Goal: Use online tool/utility: Utilize a website feature to perform a specific function

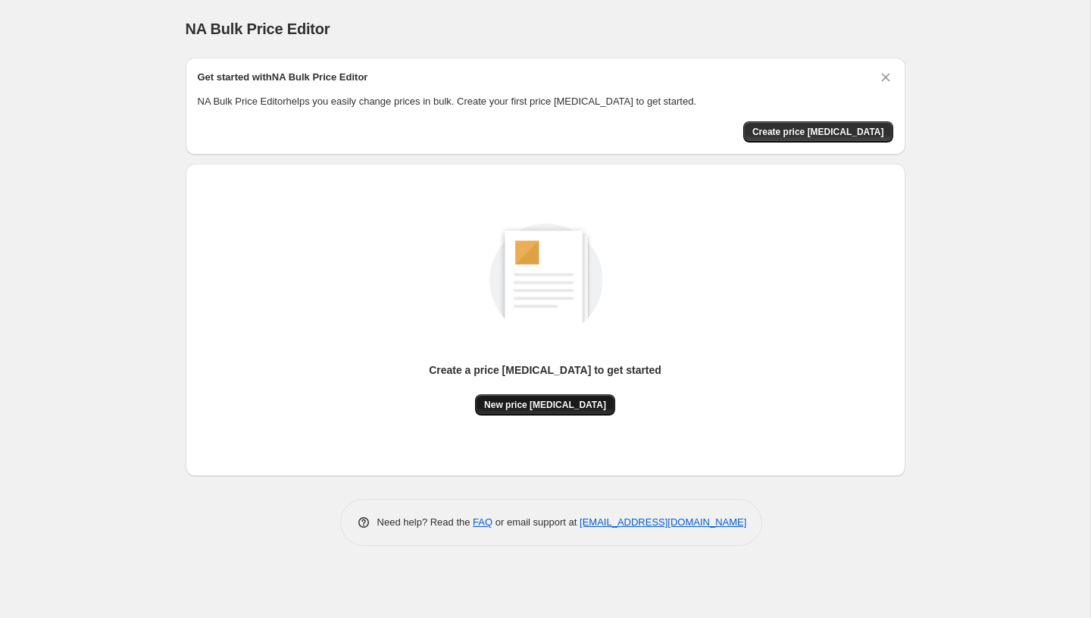
click at [564, 405] on span "New price [MEDICAL_DATA]" at bounding box center [545, 405] width 122 height 12
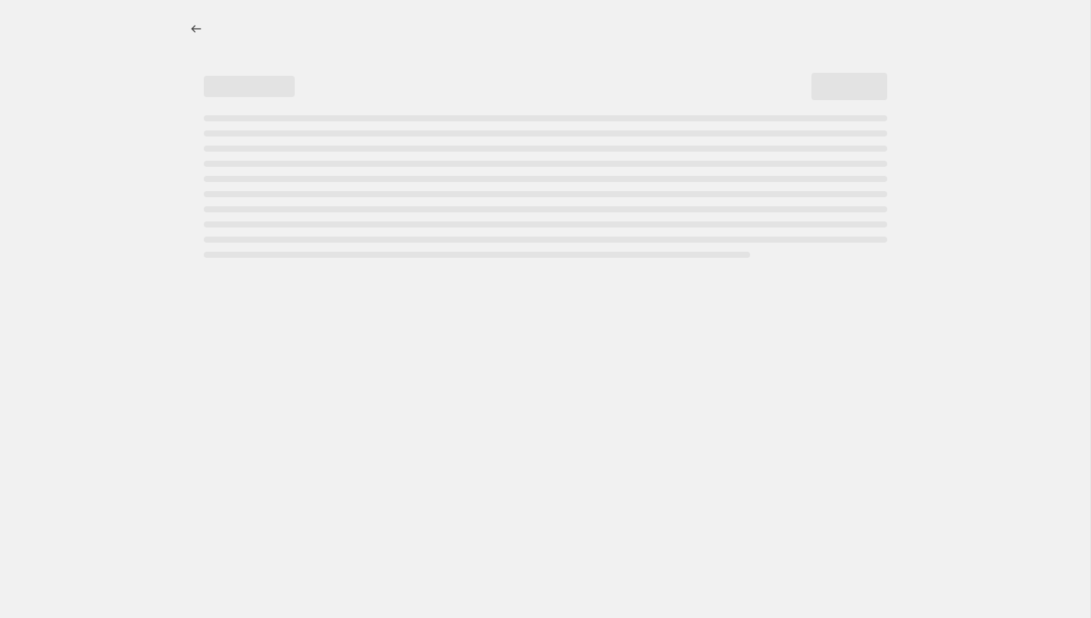
select select "percentage"
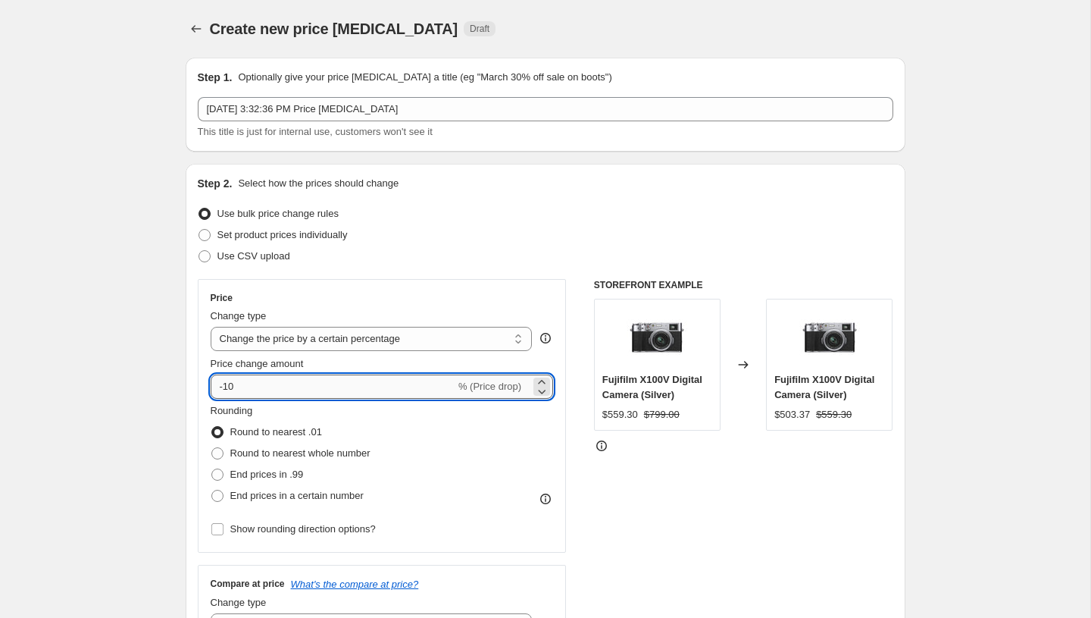
click at [377, 391] on input "-10" at bounding box center [333, 386] width 245 height 24
type input "-1"
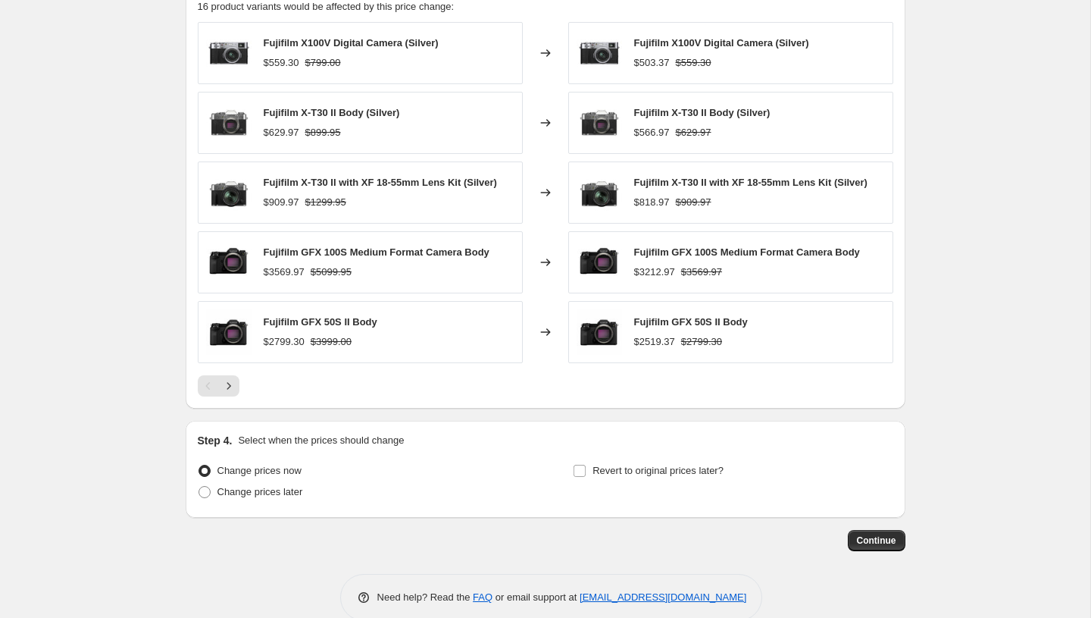
scroll to position [897, 0]
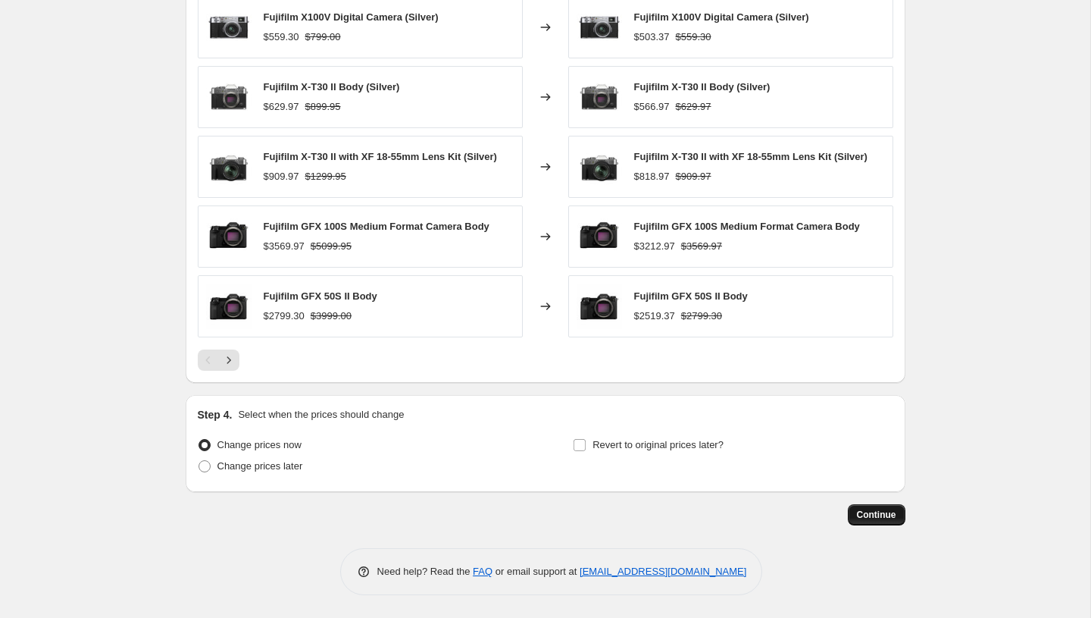
type input "-55"
click at [879, 512] on span "Continue" at bounding box center [876, 515] width 39 height 12
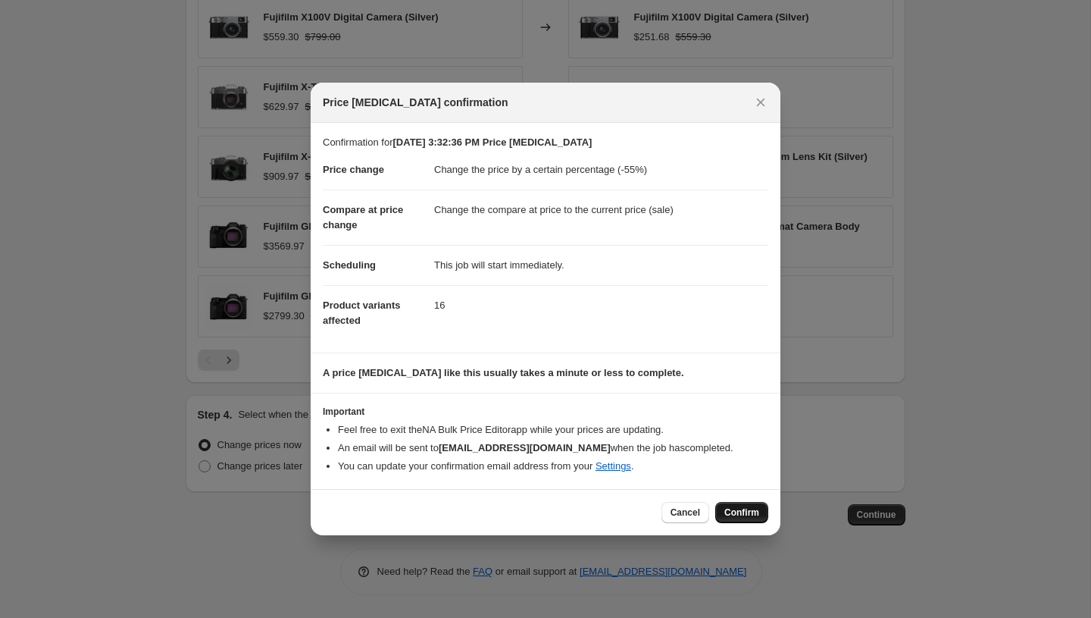
click at [744, 521] on button "Confirm" at bounding box center [741, 512] width 53 height 21
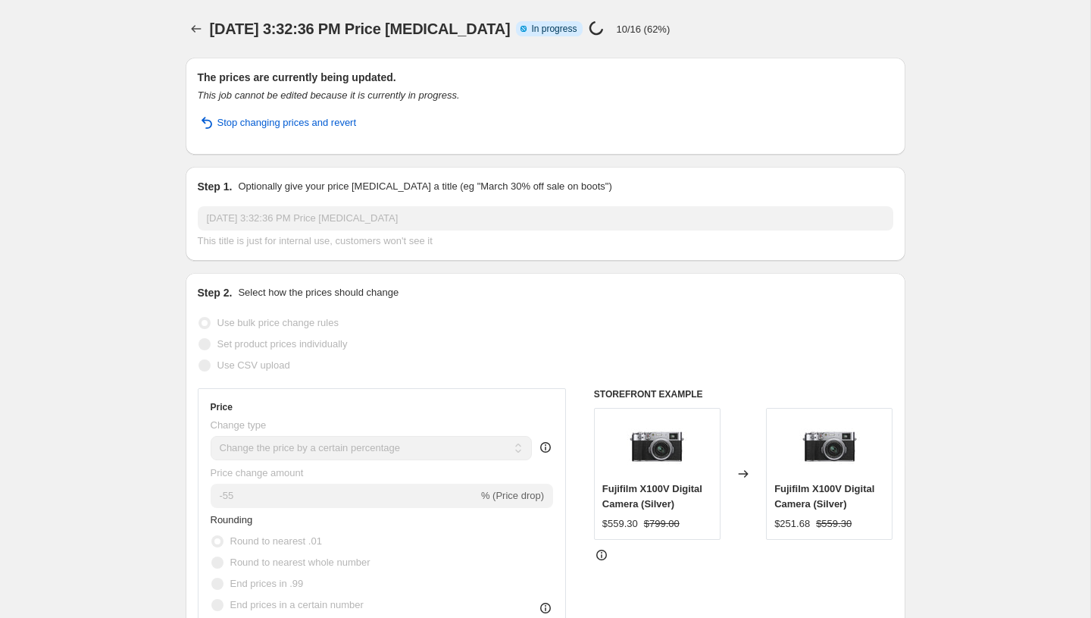
select select "percentage"
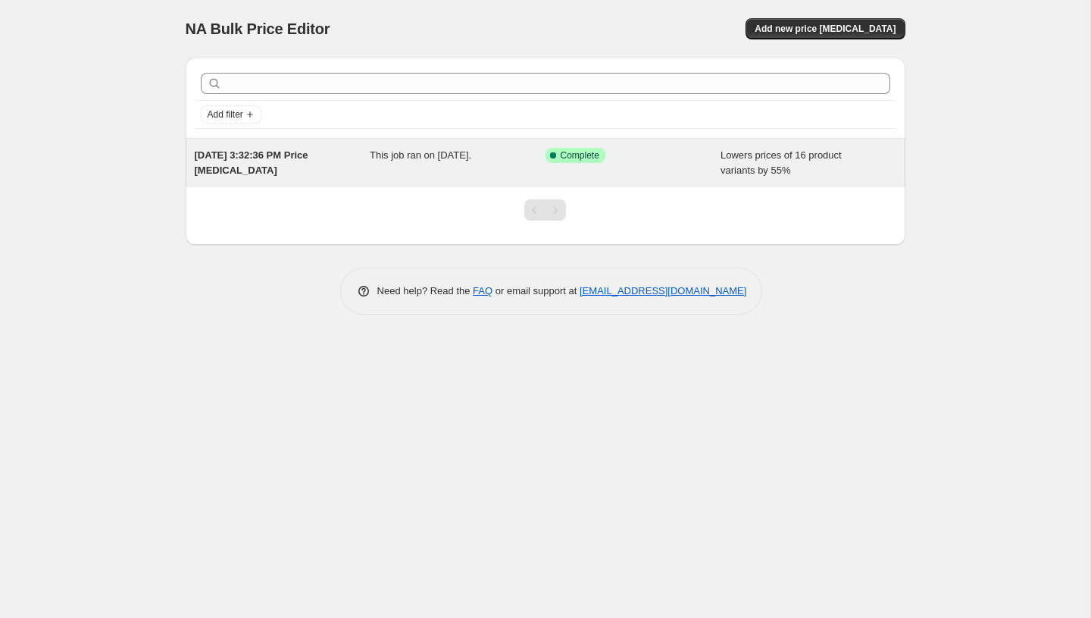
click at [823, 154] on span "Lowers prices of 16 product variants by 55%" at bounding box center [781, 162] width 121 height 27
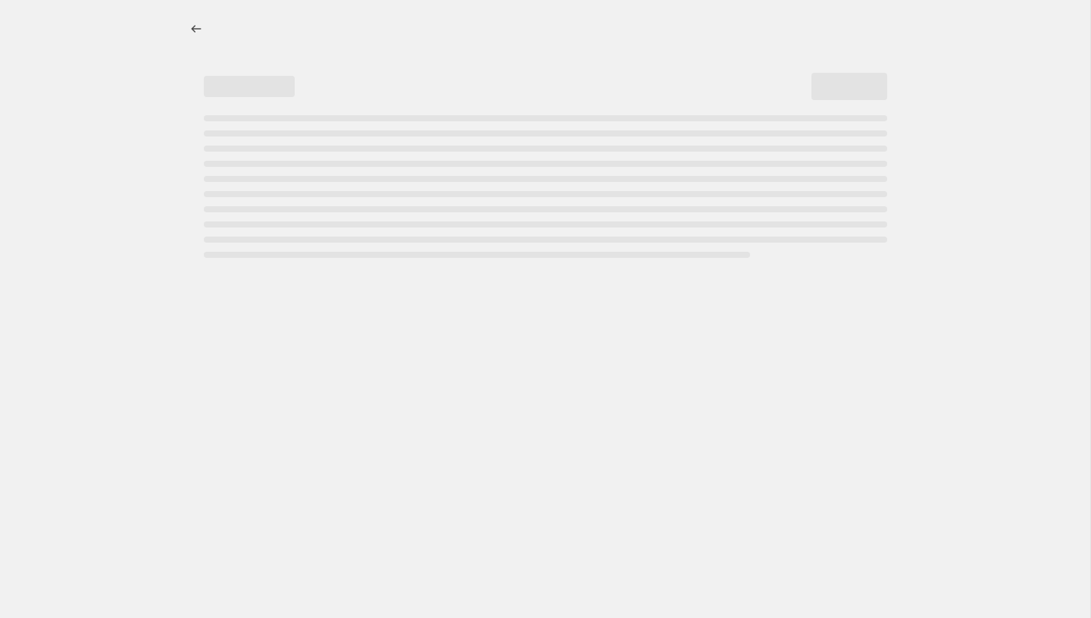
select select "percentage"
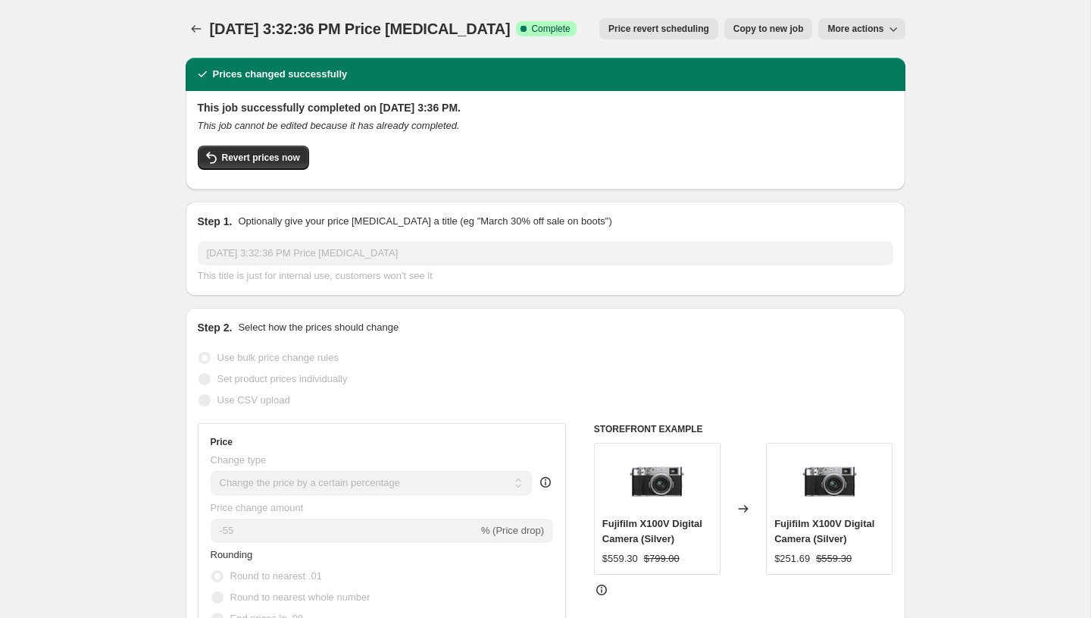
click at [889, 27] on icon "button" at bounding box center [893, 28] width 15 height 15
click at [866, 91] on span "Delete job" at bounding box center [851, 85] width 45 height 11
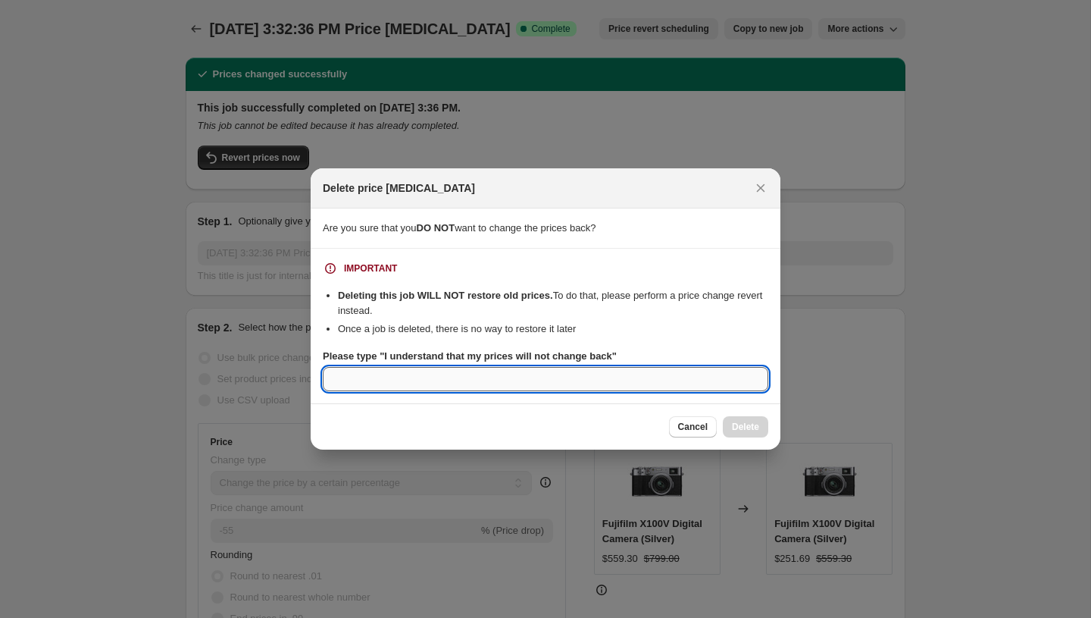
click at [468, 378] on input "Please type "I understand that my prices will not change back"" at bounding box center [546, 379] width 446 height 24
type input "jhgvcg"
click at [458, 368] on input "jhgvcg" at bounding box center [546, 379] width 446 height 24
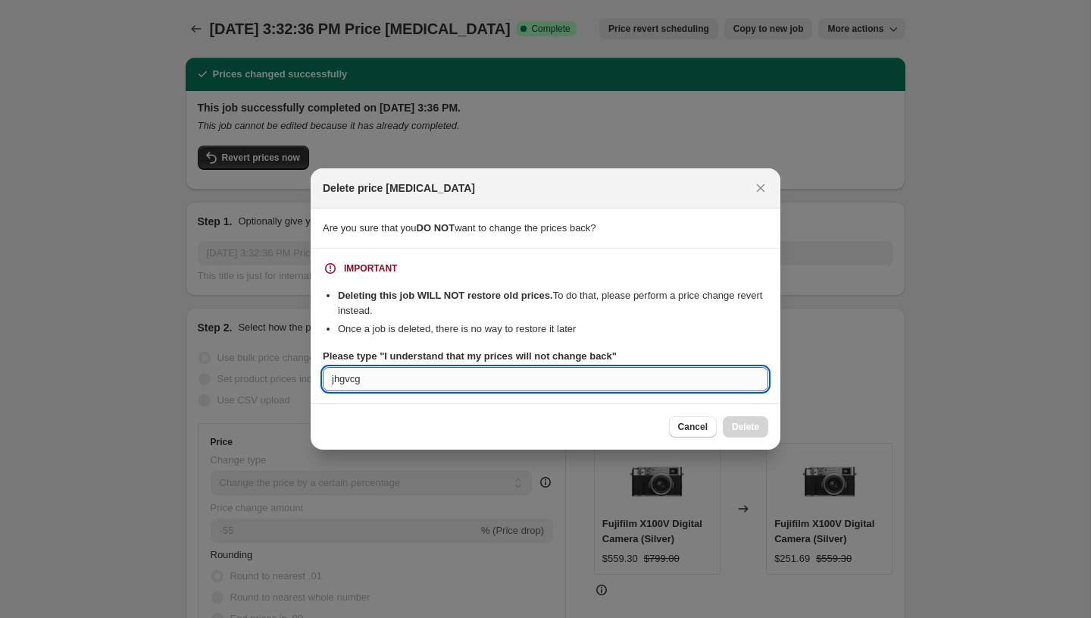
click at [458, 368] on input "jhgvcg" at bounding box center [546, 379] width 446 height 24
type input "yes"
click at [690, 431] on span "Cancel" at bounding box center [693, 427] width 30 height 12
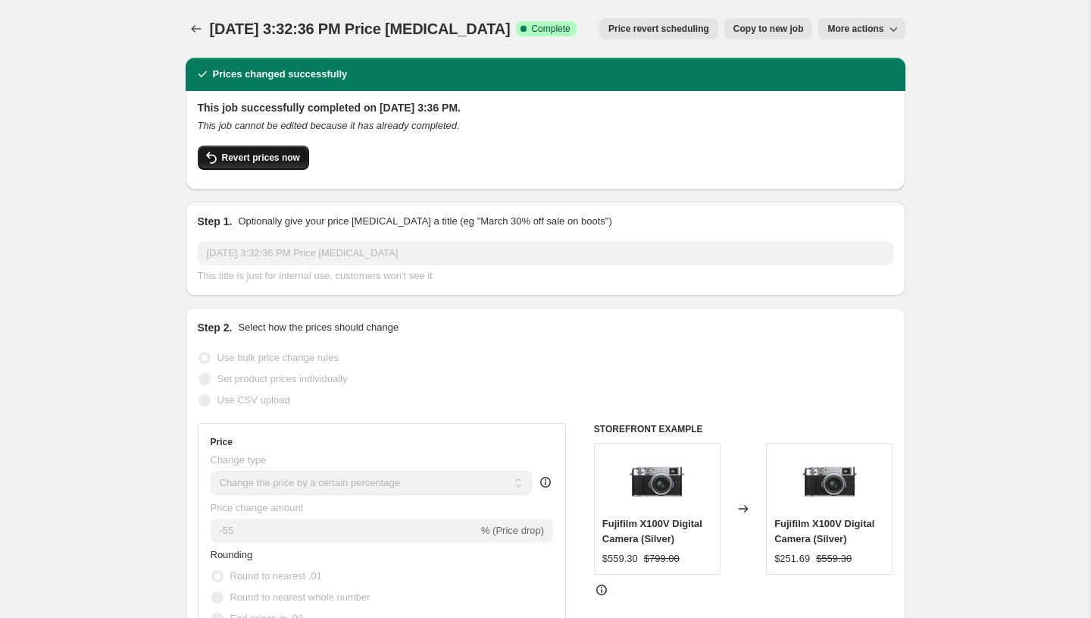
click at [260, 164] on button "Revert prices now" at bounding box center [253, 158] width 111 height 24
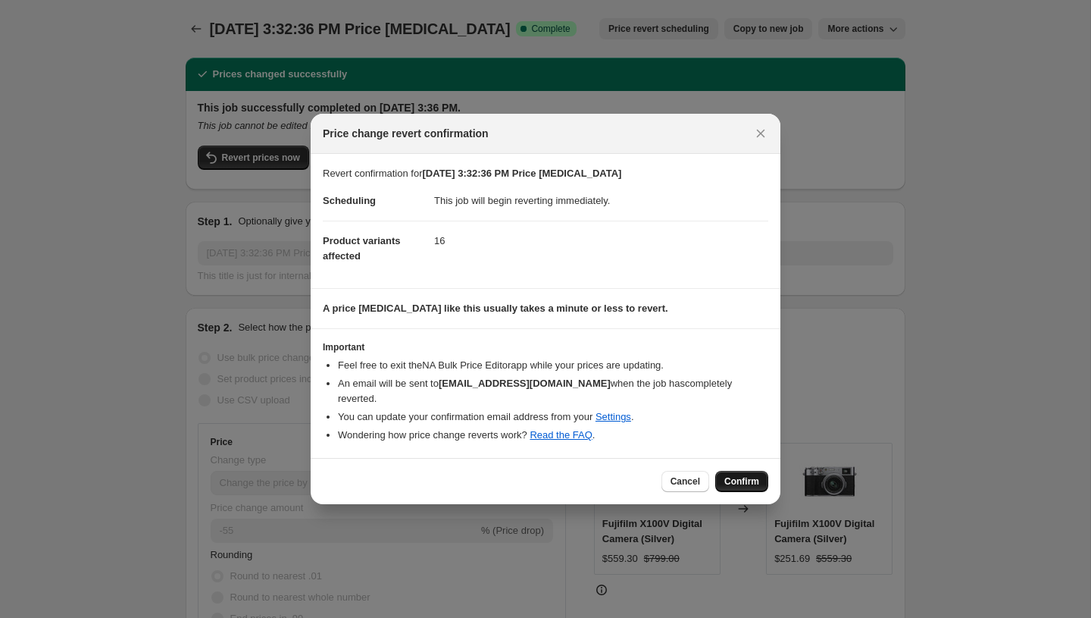
click at [740, 475] on span "Confirm" at bounding box center [741, 481] width 35 height 12
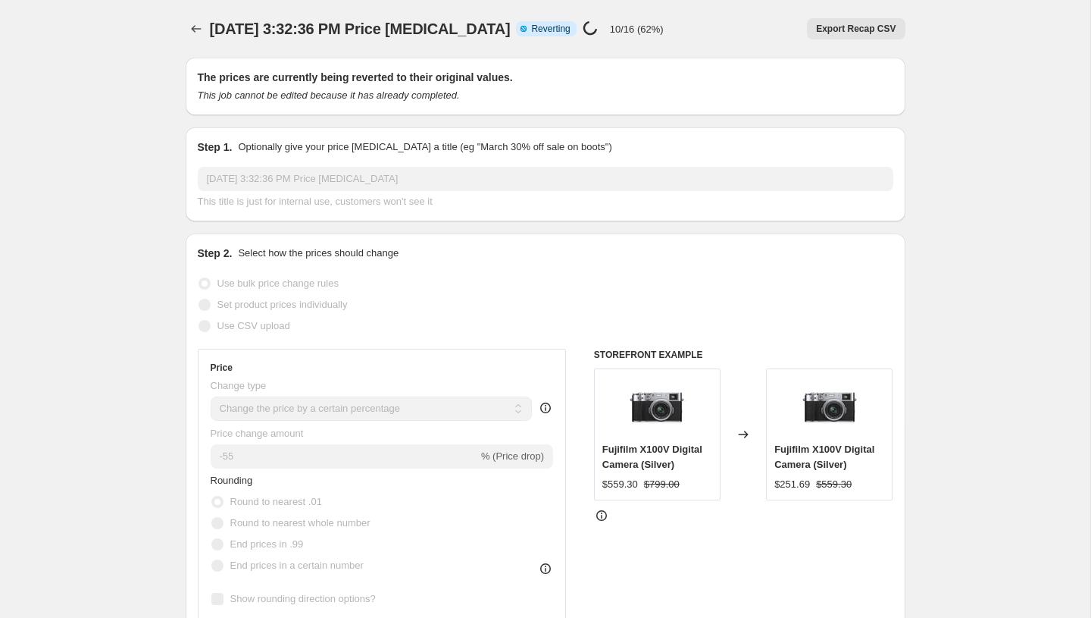
select select "percentage"
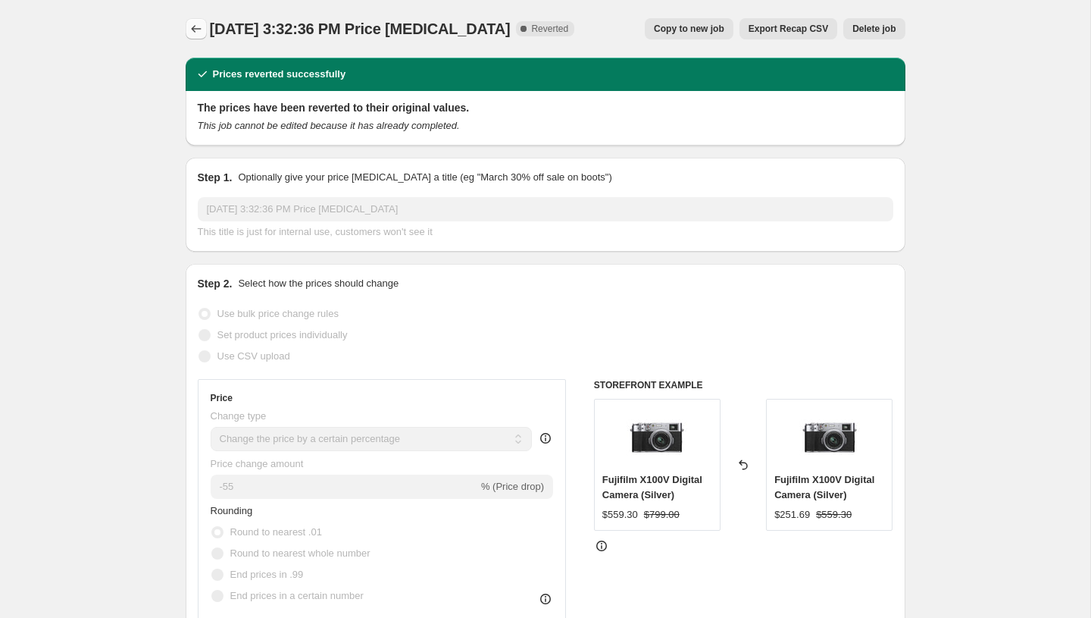
click at [192, 32] on icon "Price change jobs" at bounding box center [196, 28] width 15 height 15
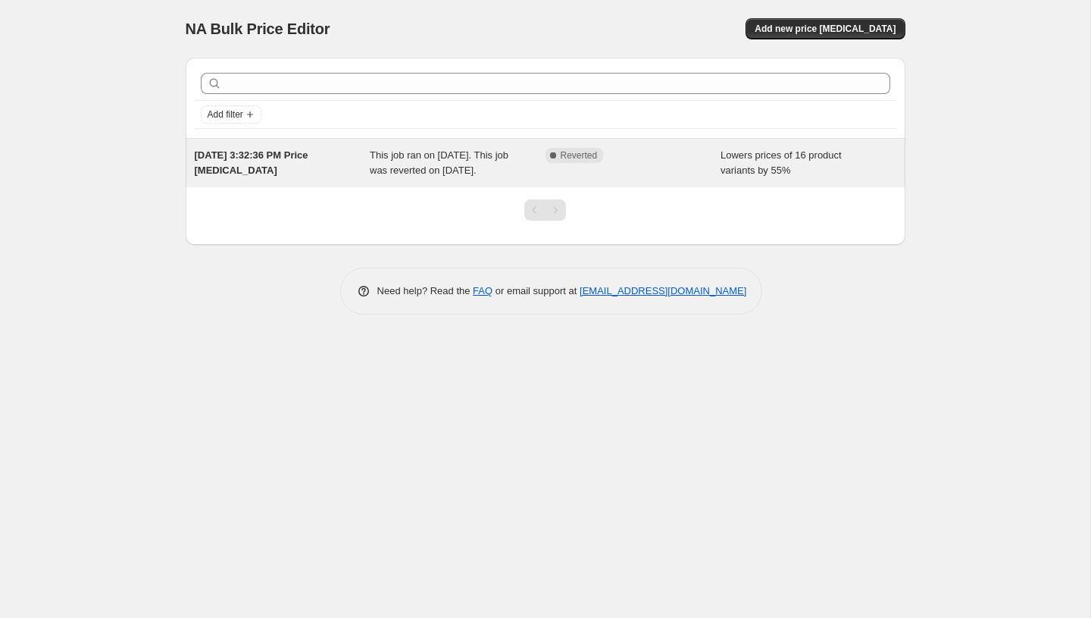
click at [709, 178] on div "Complete Reverted" at bounding box center [634, 163] width 176 height 30
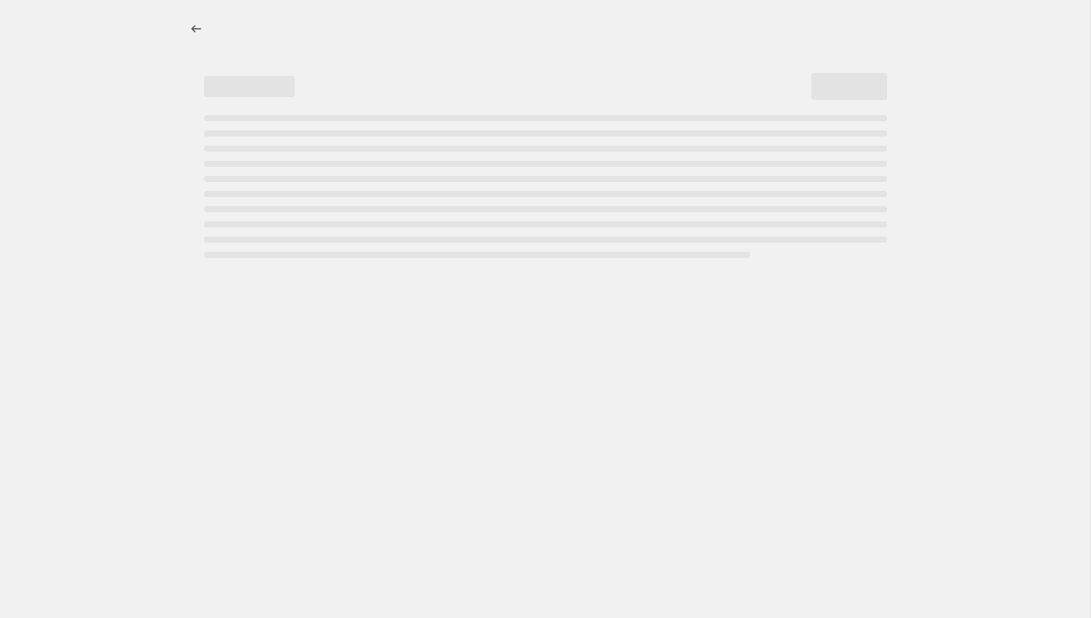
select select "percentage"
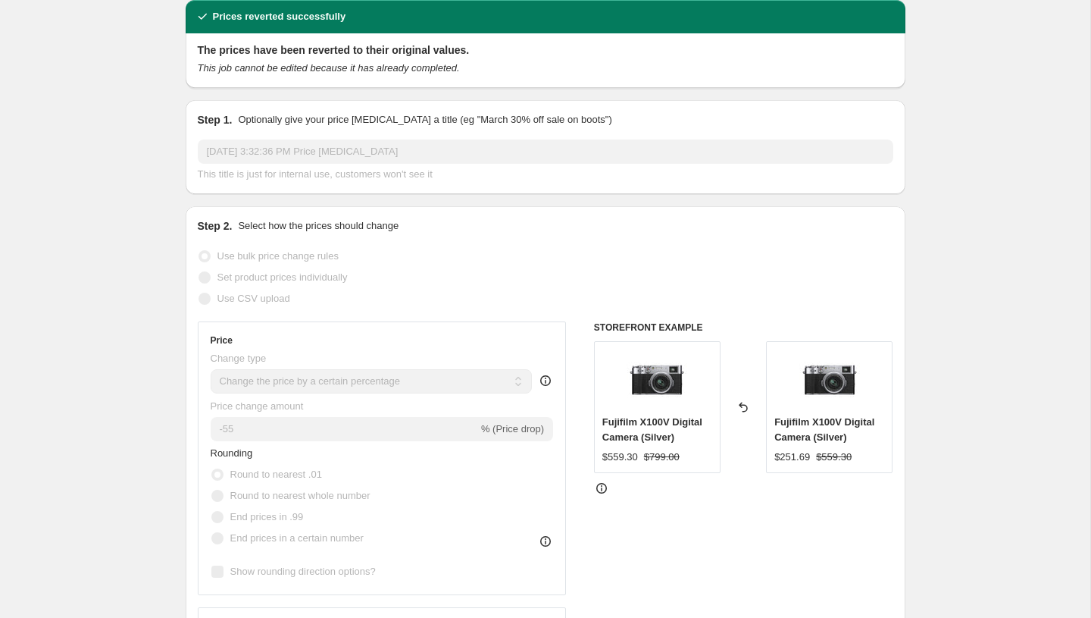
scroll to position [80, 0]
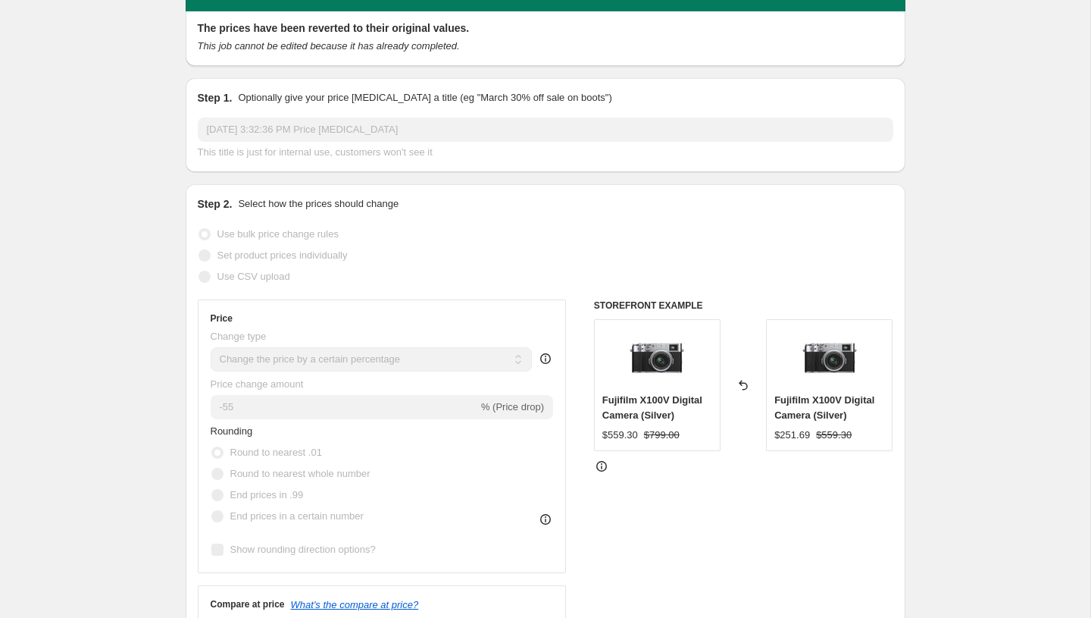
click at [515, 407] on span "% (Price drop)" at bounding box center [512, 406] width 63 height 11
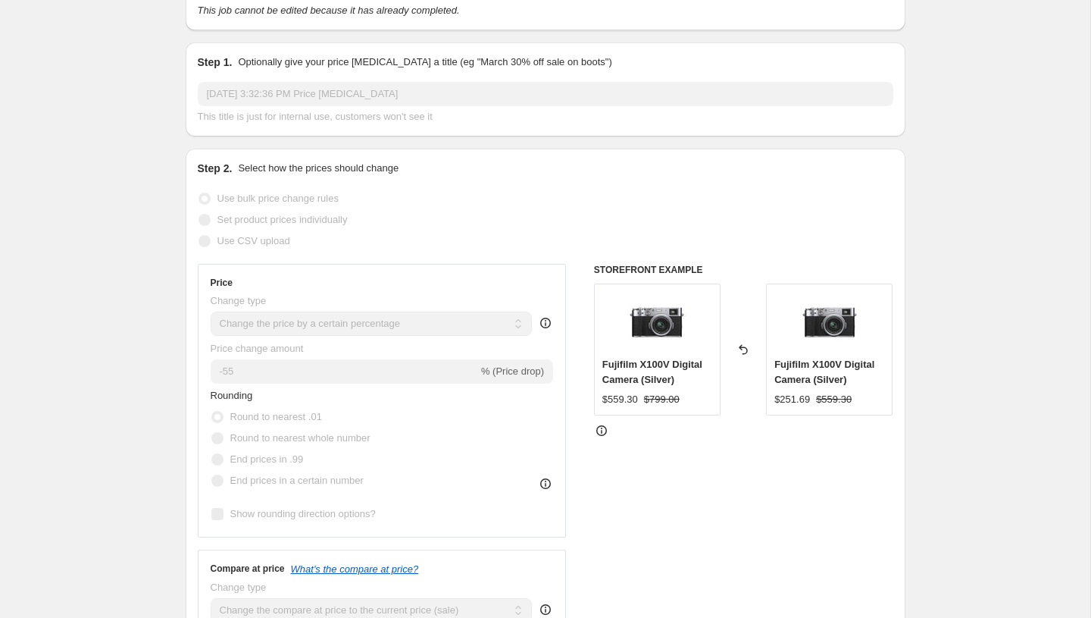
scroll to position [0, 0]
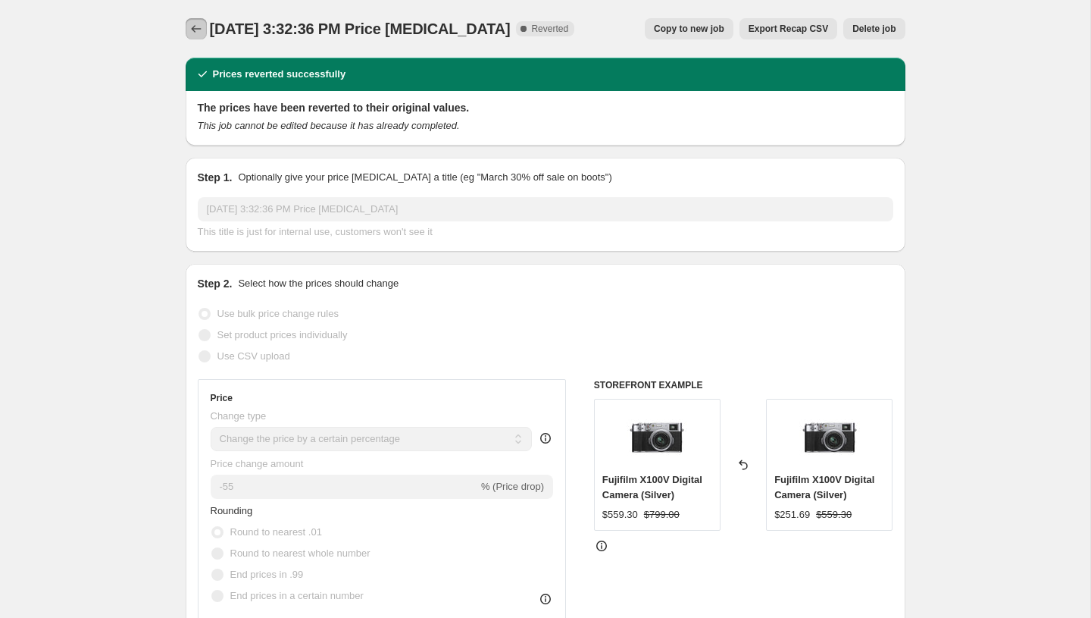
click at [189, 29] on icon "Price change jobs" at bounding box center [196, 28] width 15 height 15
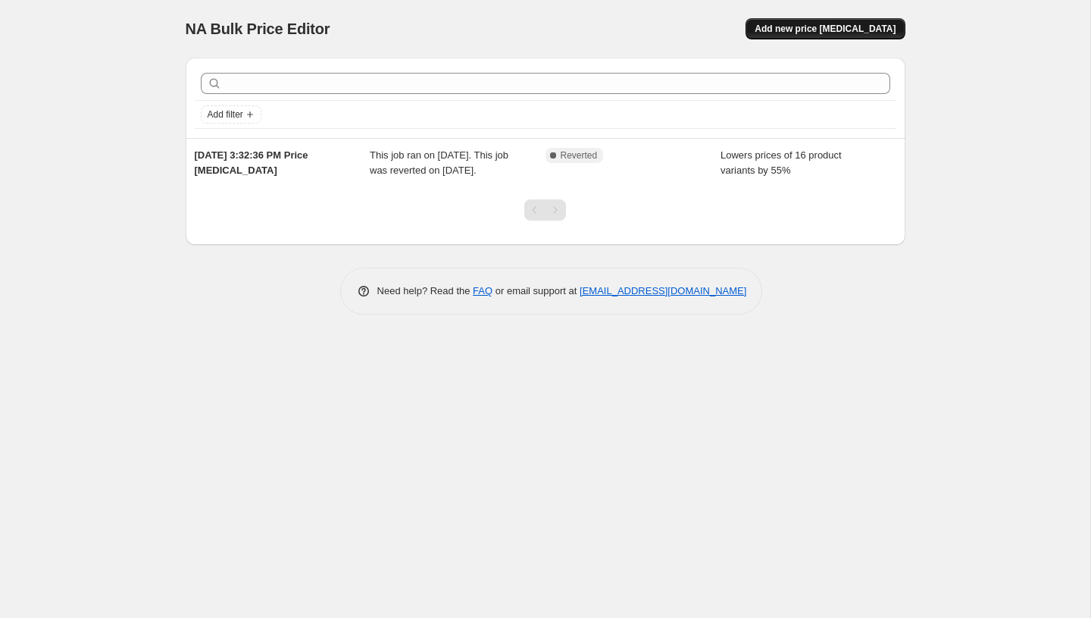
click at [824, 31] on span "Add new price change job" at bounding box center [825, 29] width 141 height 12
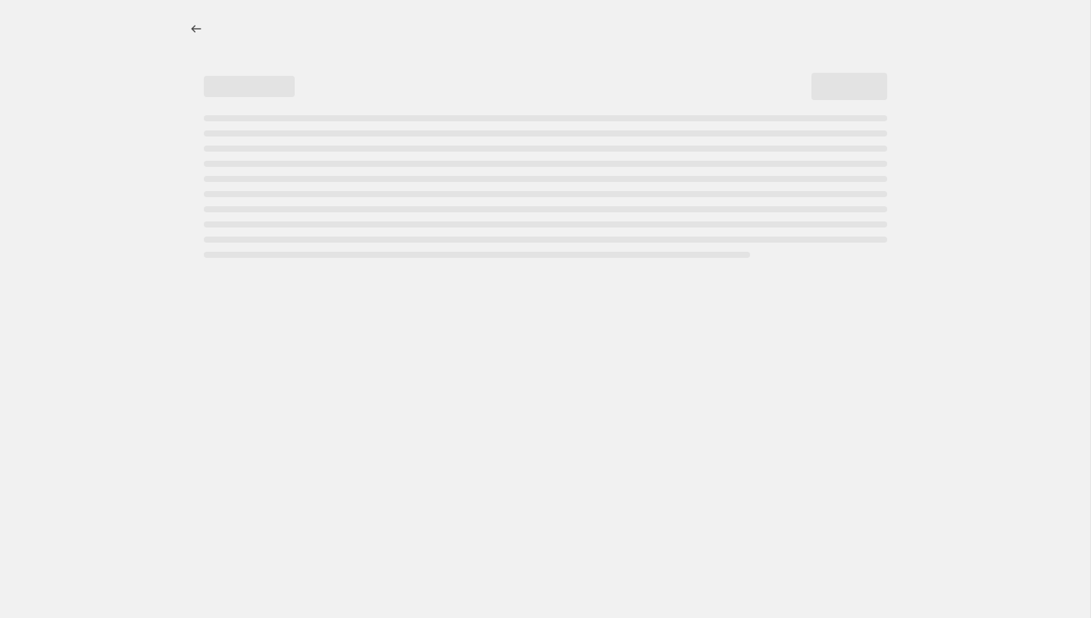
select select "percentage"
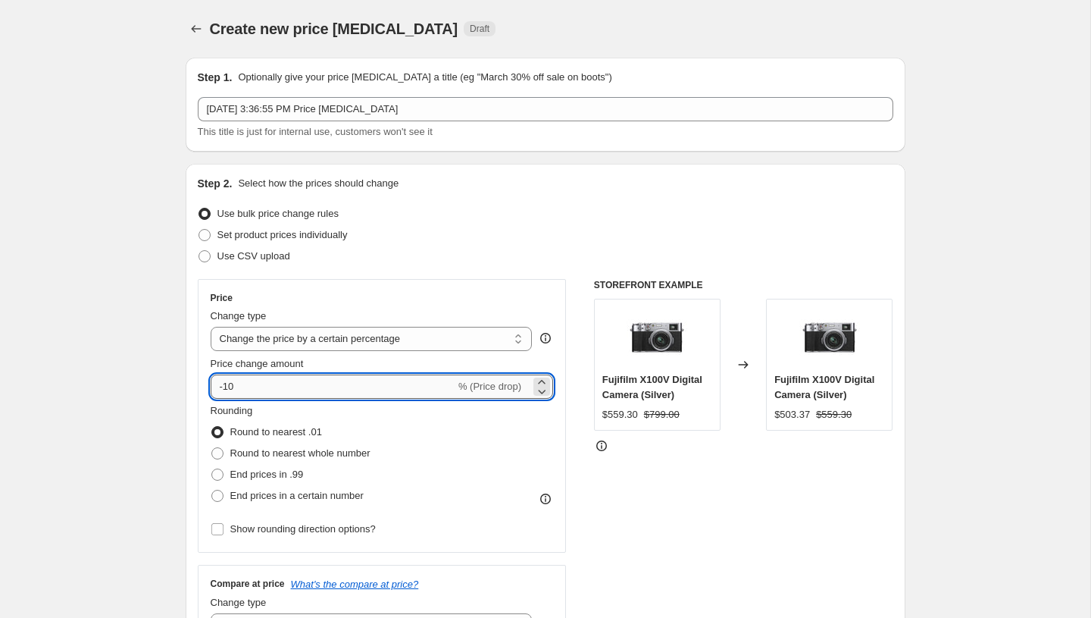
click at [345, 388] on input "-10" at bounding box center [333, 386] width 245 height 24
type input "-1"
type input "-8"
click at [368, 388] on input "-75" at bounding box center [333, 386] width 245 height 24
type input "-7"
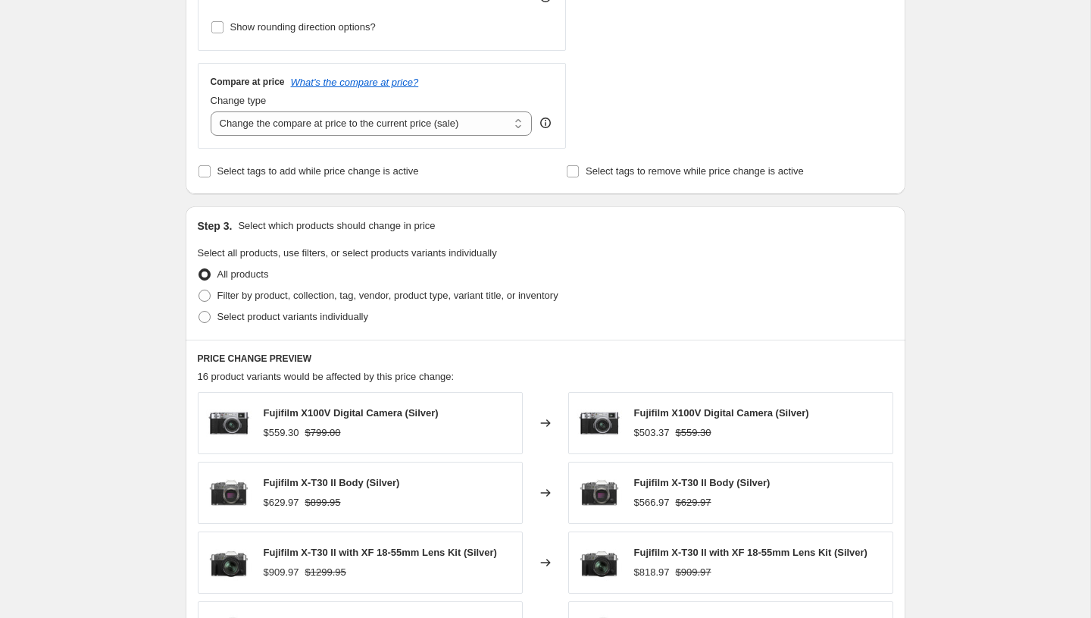
scroll to position [897, 0]
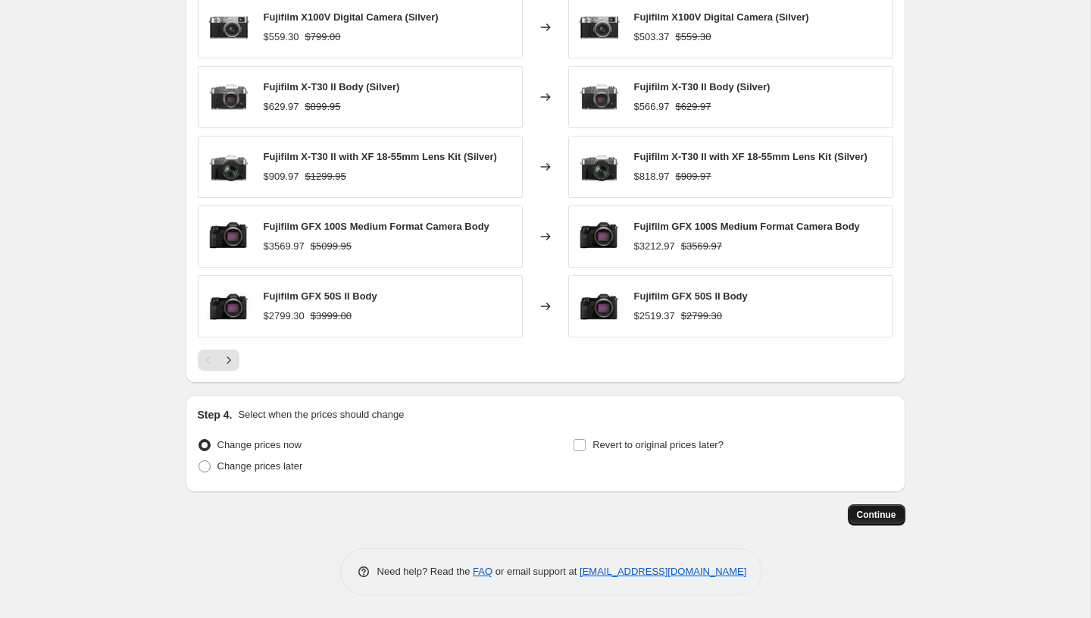
type input "-80"
click at [892, 521] on button "Continue" at bounding box center [877, 514] width 58 height 21
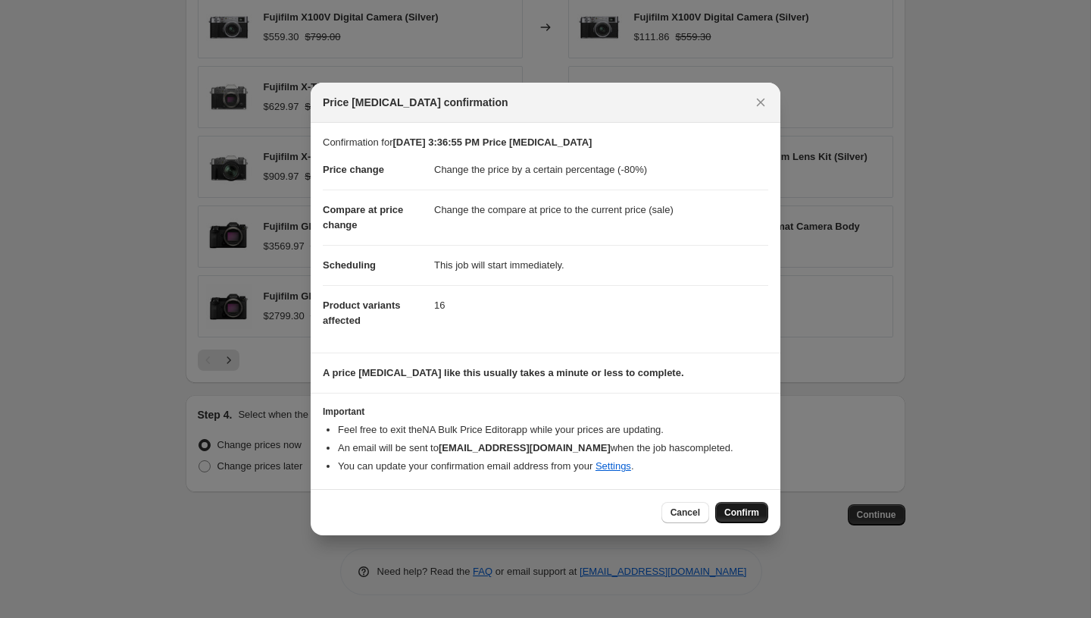
click at [737, 514] on span "Confirm" at bounding box center [741, 512] width 35 height 12
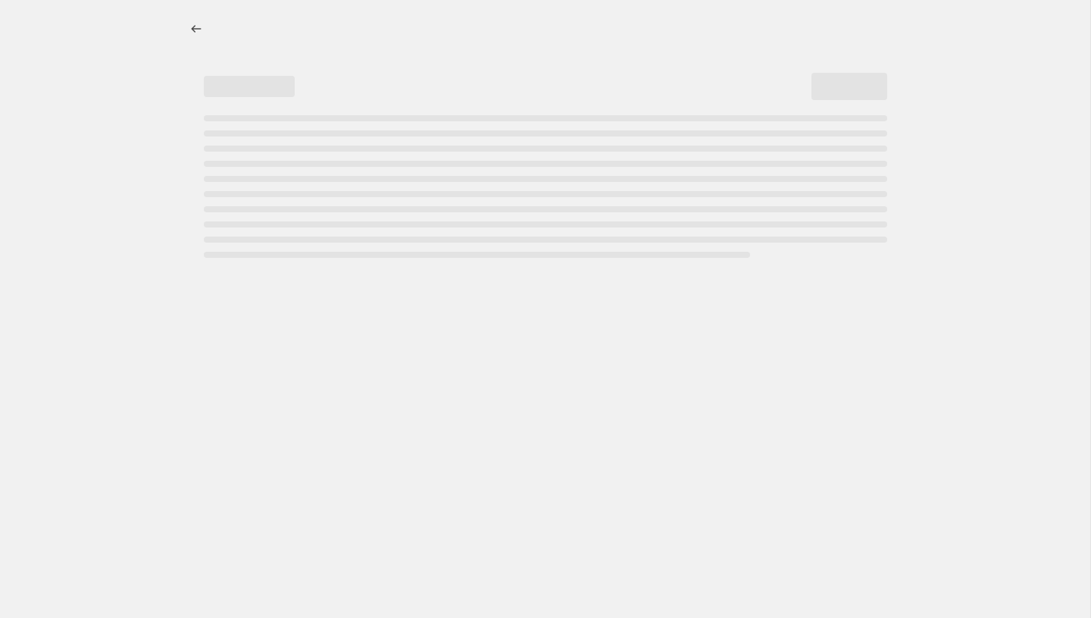
select select "percentage"
